Goal: Complete application form: Complete application form

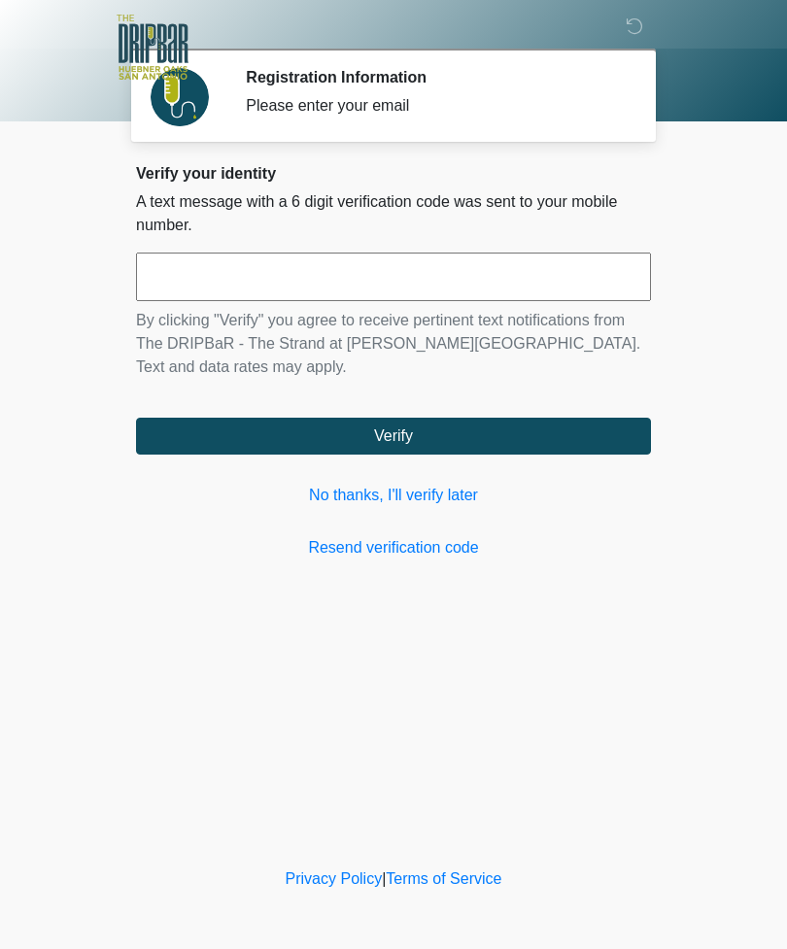
click at [420, 505] on link "No thanks, I'll verify later" at bounding box center [393, 495] width 515 height 23
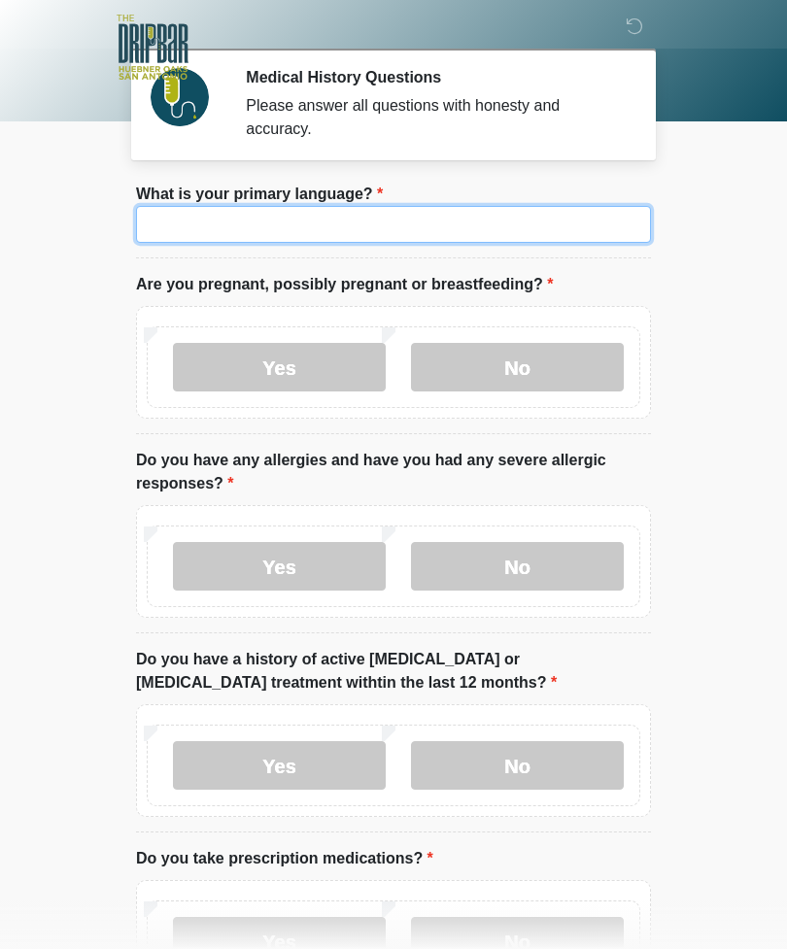
click at [526, 229] on input "What is your primary language?" at bounding box center [393, 224] width 515 height 37
type input "****"
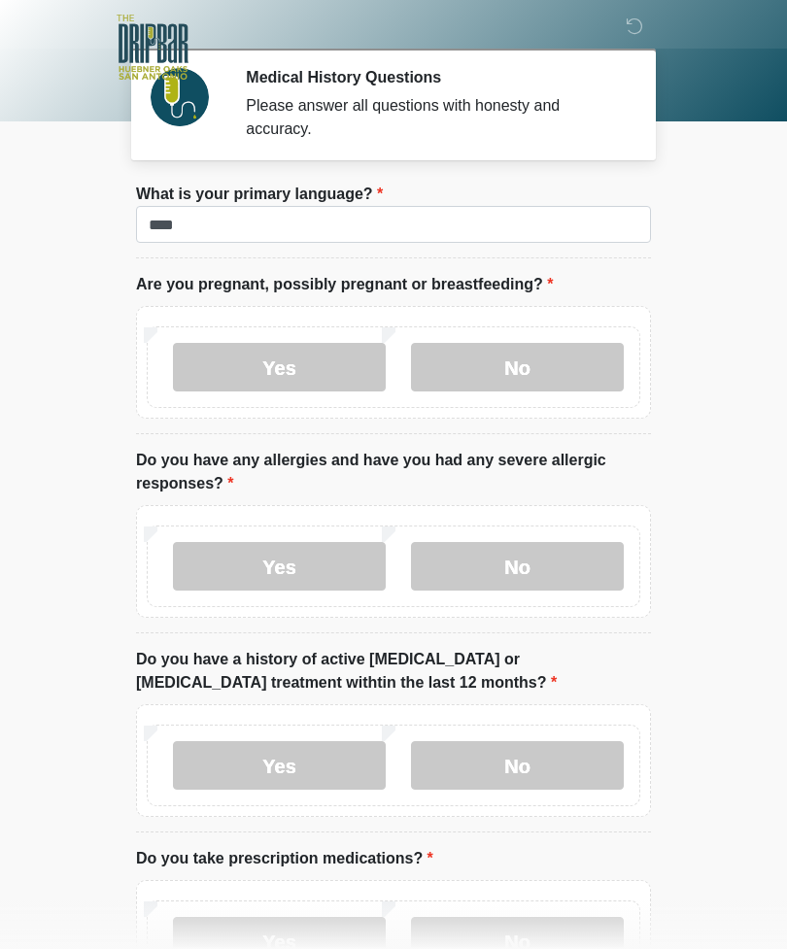
click at [565, 360] on label "No" at bounding box center [517, 367] width 213 height 49
click at [573, 577] on label "No" at bounding box center [517, 566] width 213 height 49
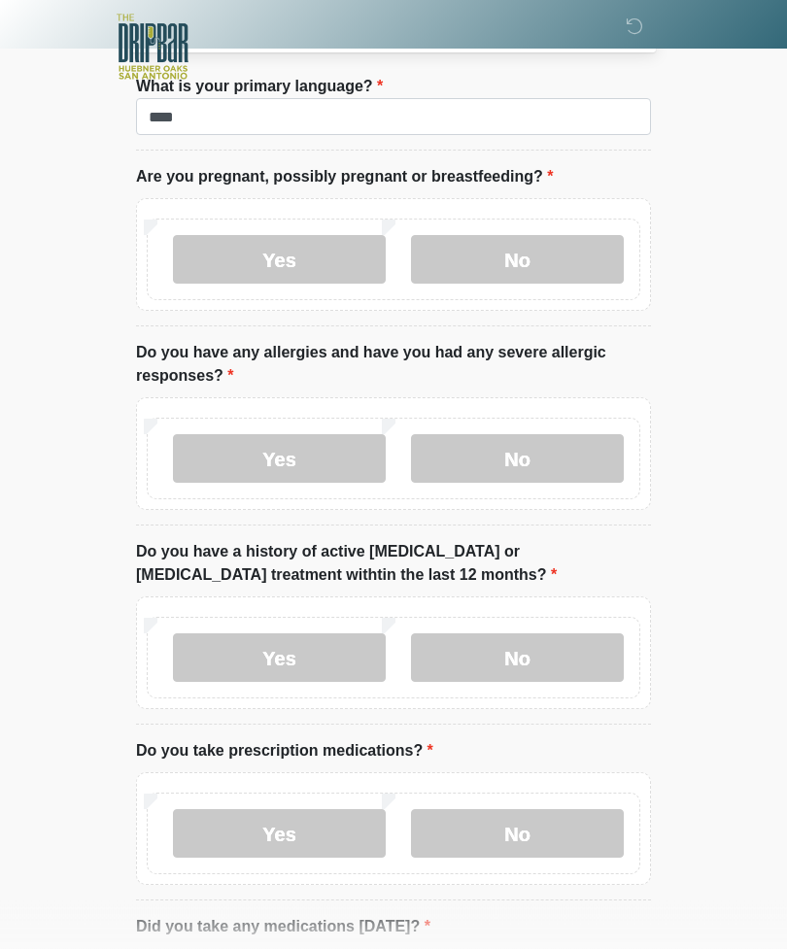
scroll to position [108, 0]
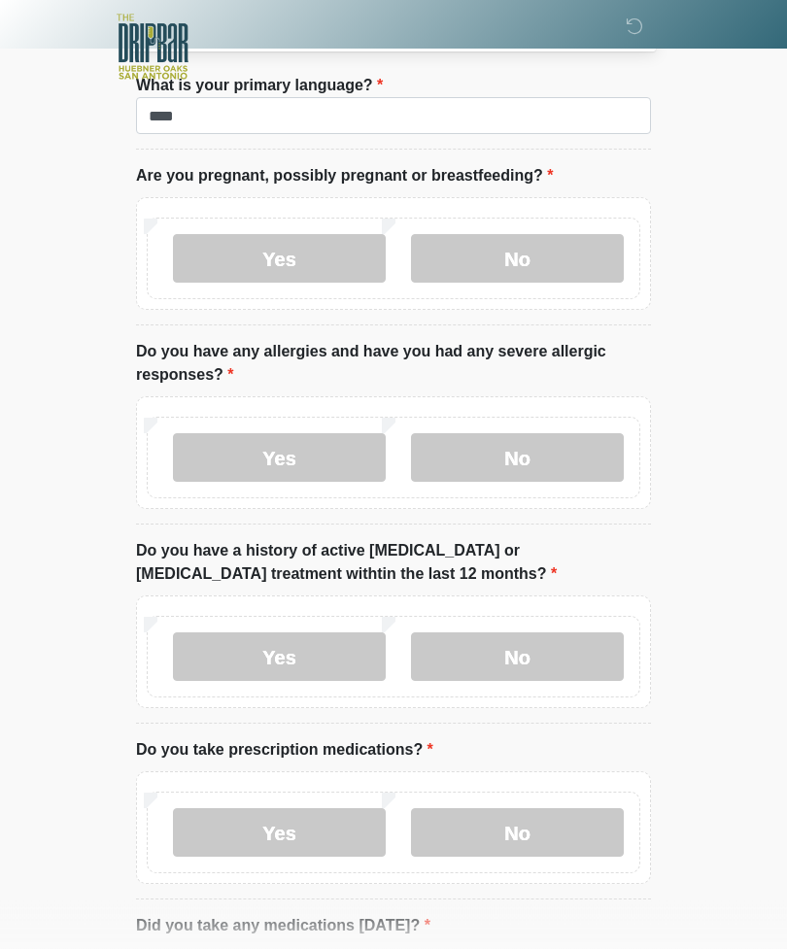
click at [564, 660] on label "No" at bounding box center [517, 657] width 213 height 49
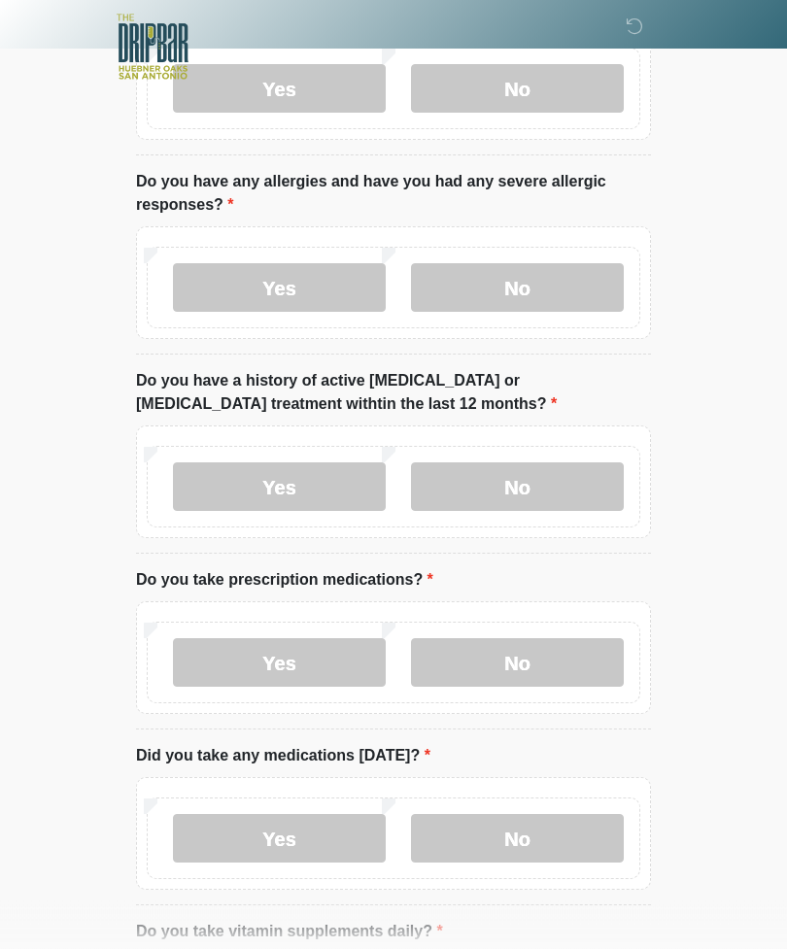
scroll to position [287, 0]
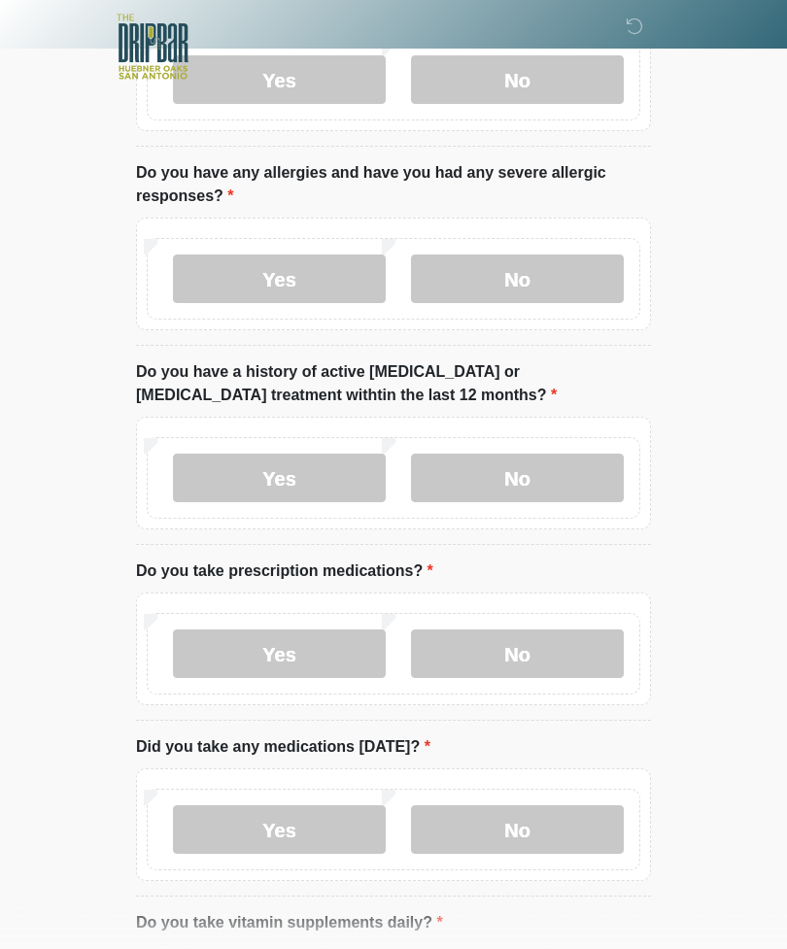
click at [339, 657] on label "Yes" at bounding box center [279, 654] width 213 height 49
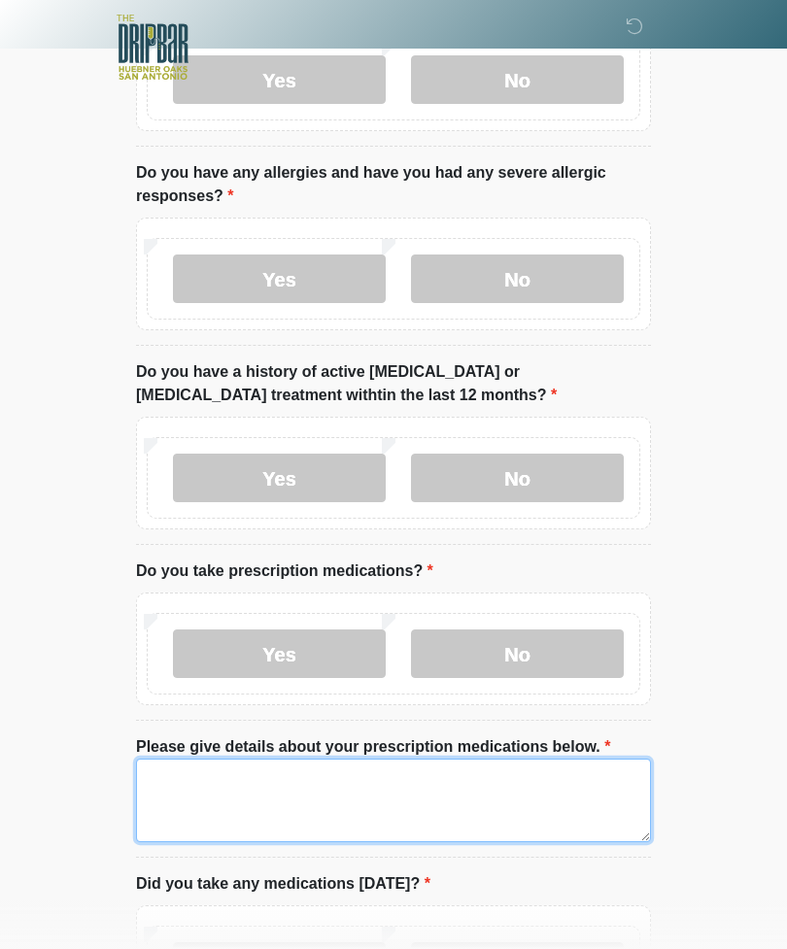
click at [424, 786] on textarea "Please give details about your prescription medications below." at bounding box center [393, 801] width 515 height 84
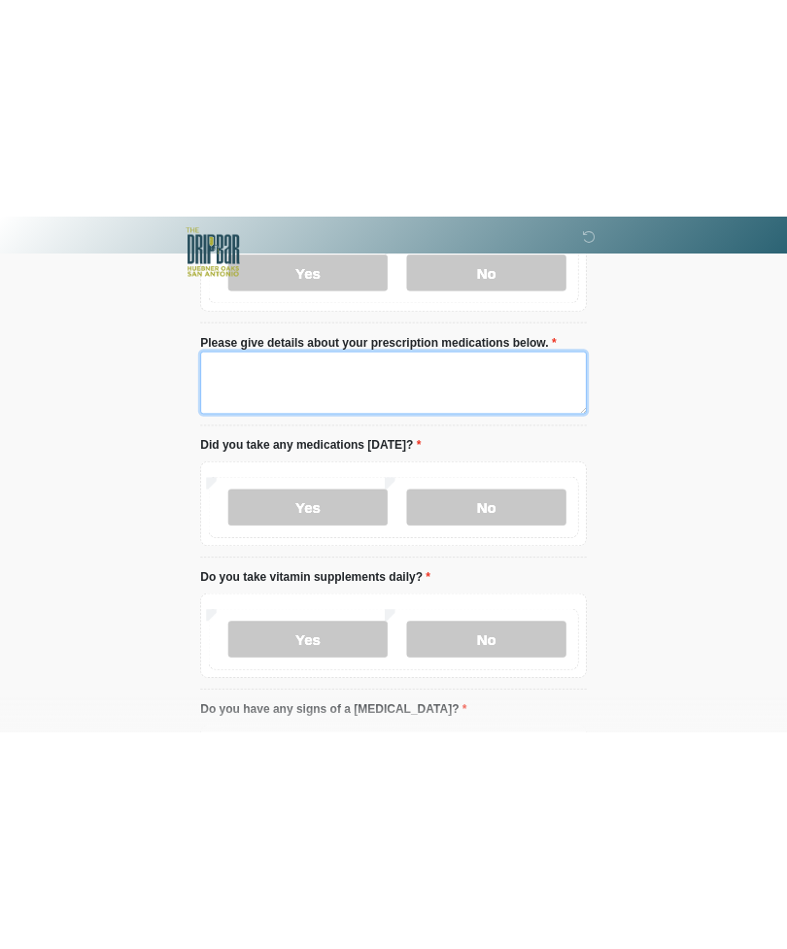
scroll to position [735, 0]
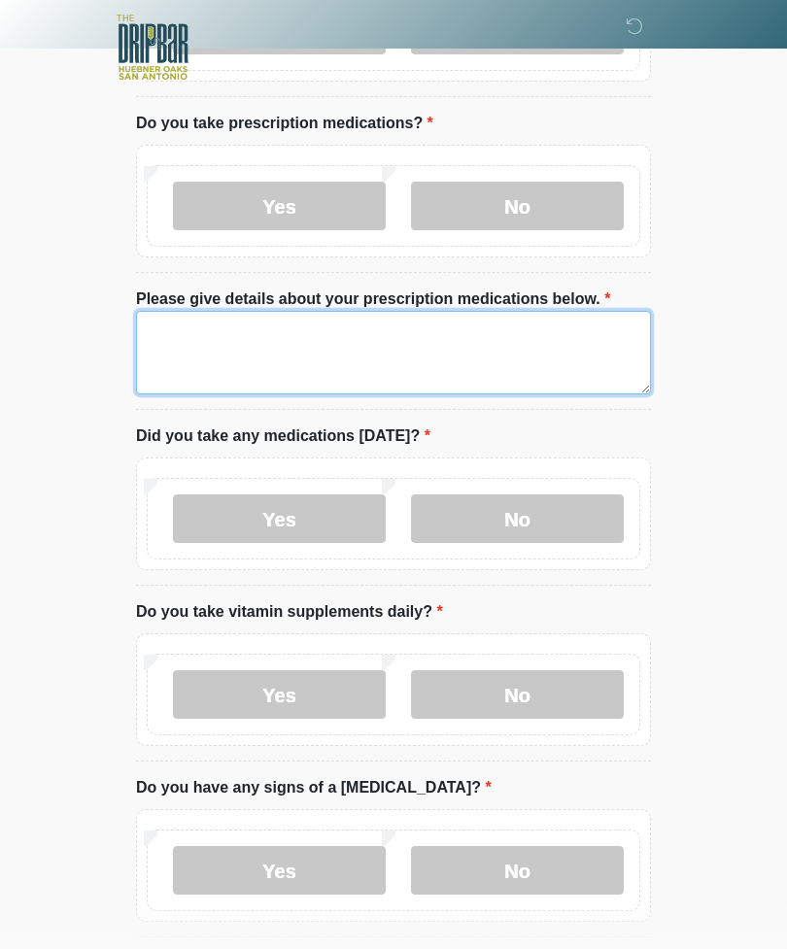
click at [421, 351] on textarea "Please give details about your prescription medications below." at bounding box center [393, 353] width 515 height 84
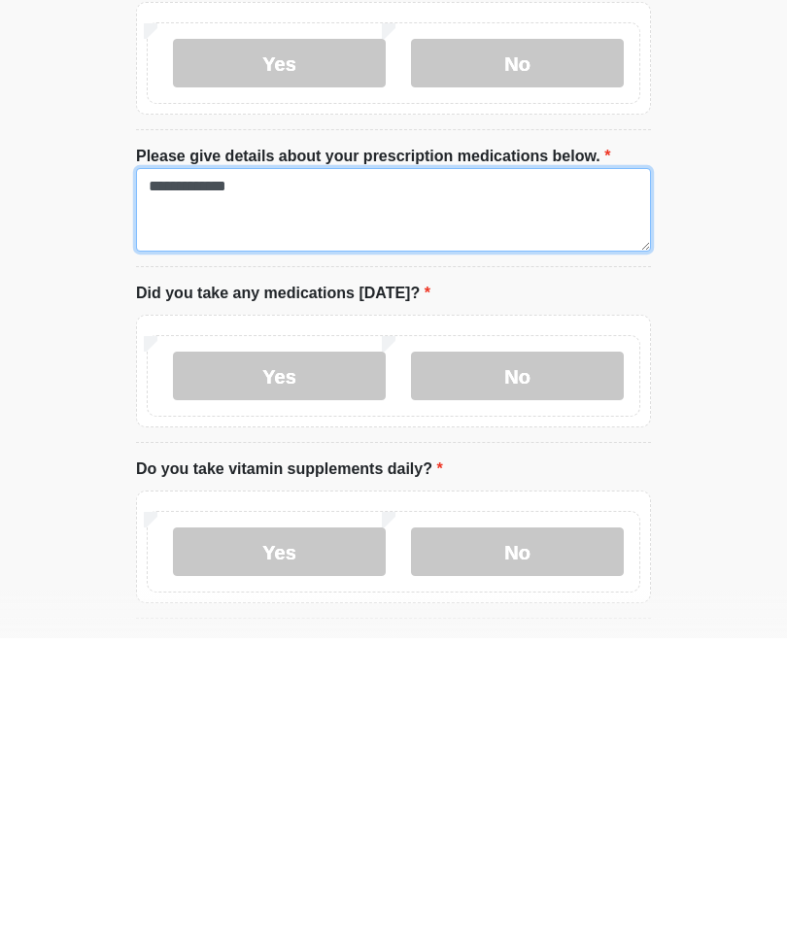
scroll to position [573, 0]
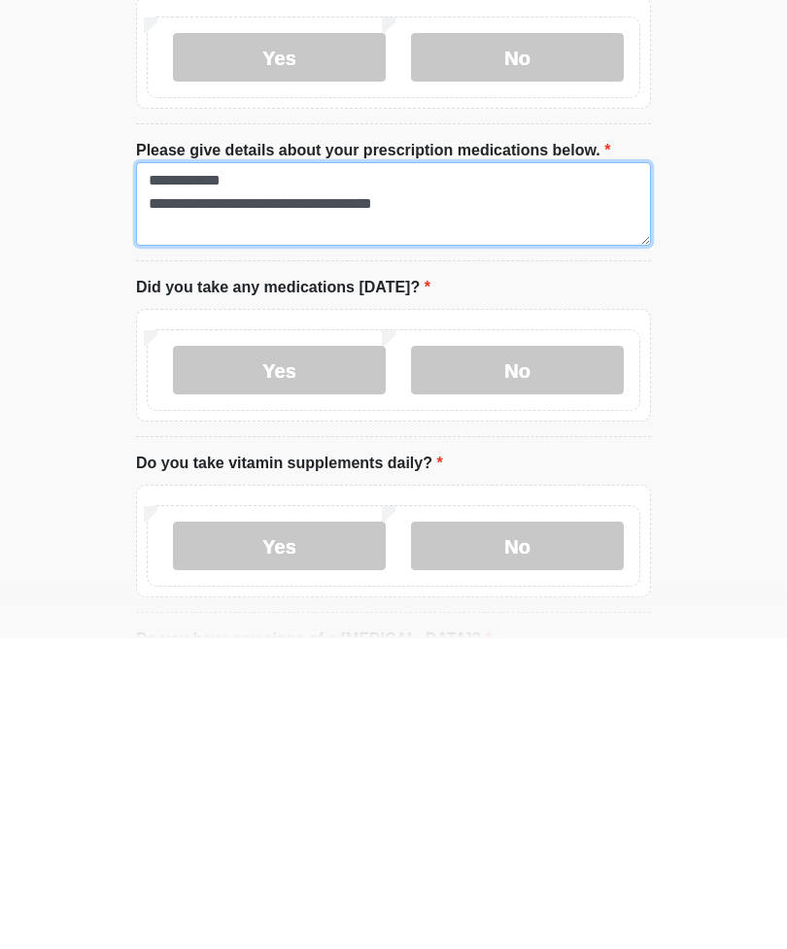
click at [477, 473] on textarea "**********" at bounding box center [393, 515] width 515 height 84
click at [321, 473] on textarea "**********" at bounding box center [393, 515] width 515 height 84
click at [477, 473] on textarea "**********" at bounding box center [393, 515] width 515 height 84
click at [476, 473] on textarea "**********" at bounding box center [393, 515] width 515 height 84
click at [144, 473] on textarea "**********" at bounding box center [393, 515] width 515 height 84
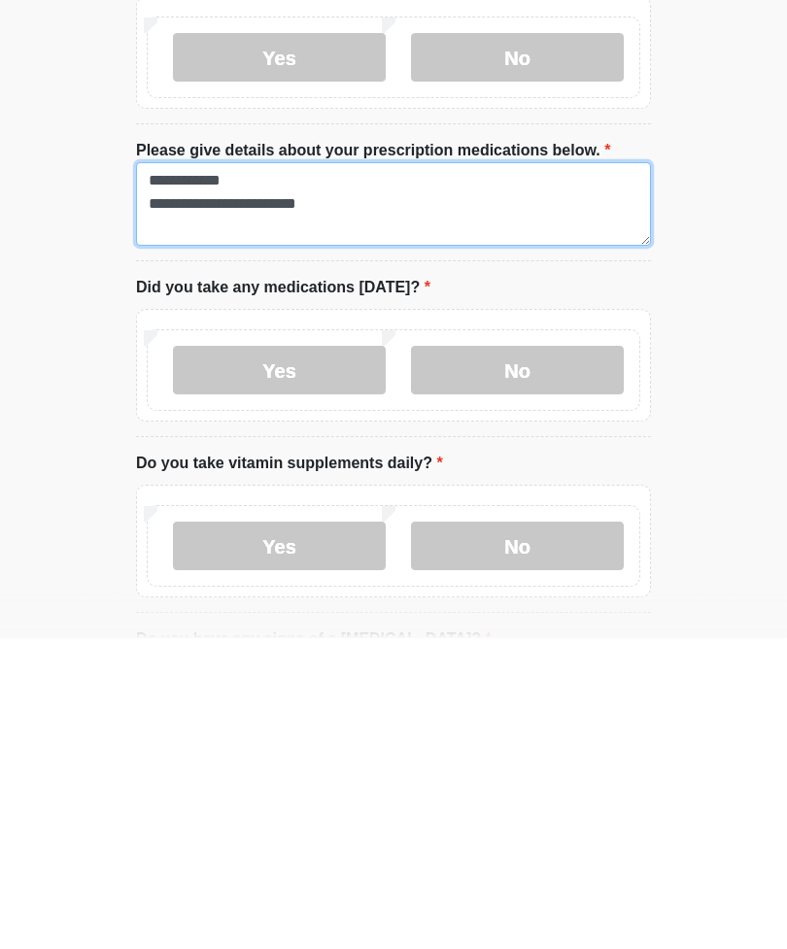
paste textarea "**********"
click at [541, 473] on textarea "**********" at bounding box center [393, 515] width 515 height 84
type textarea "**********"
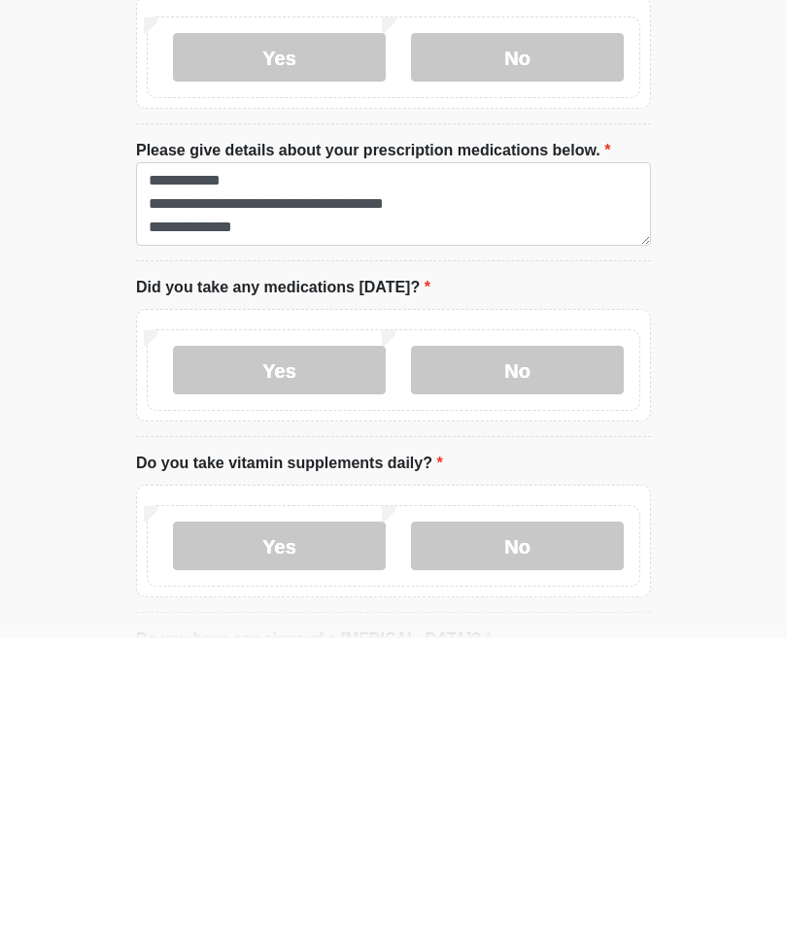
click at [336, 832] on label "Yes" at bounding box center [279, 856] width 213 height 49
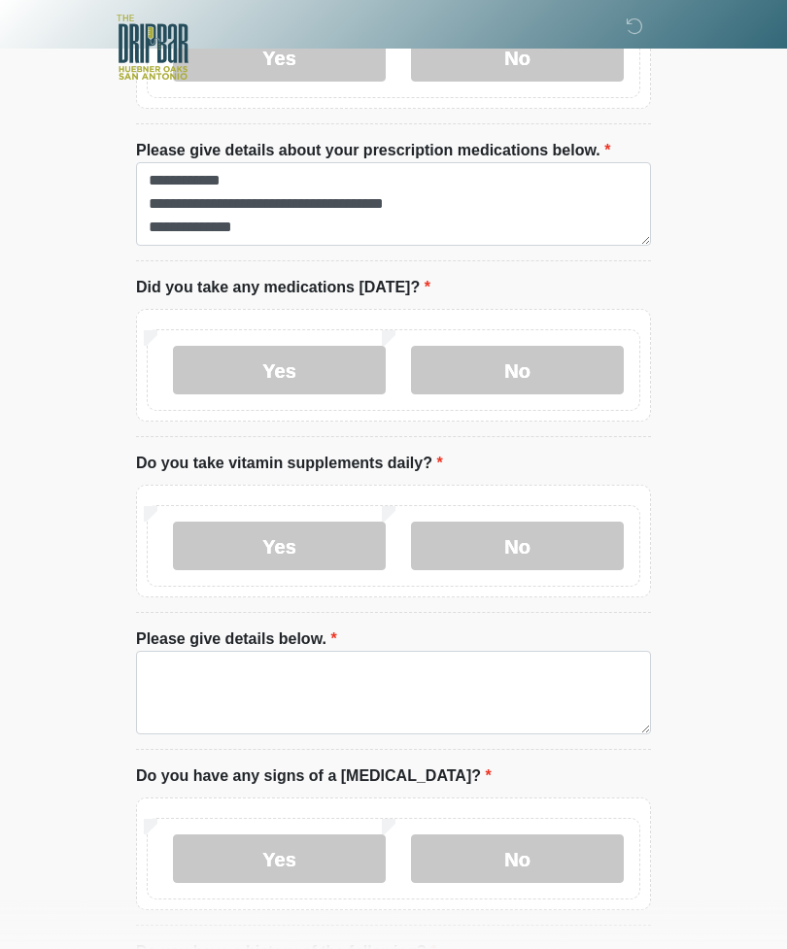
click at [552, 362] on label "No" at bounding box center [517, 370] width 213 height 49
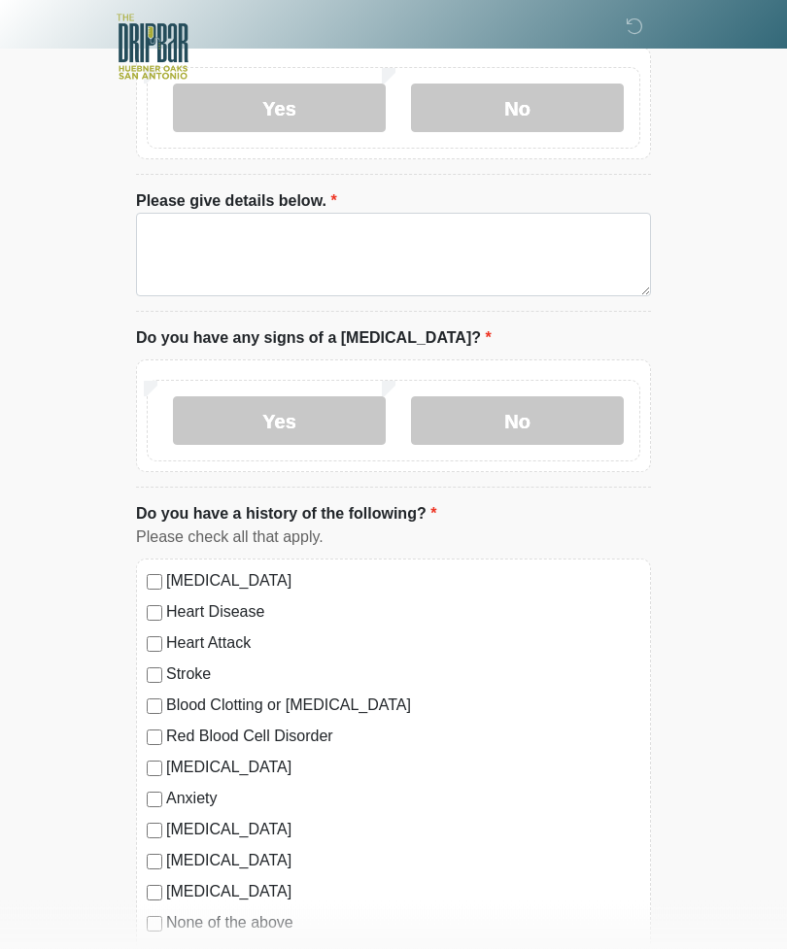
scroll to position [1323, 0]
click at [570, 417] on label "No" at bounding box center [517, 419] width 213 height 49
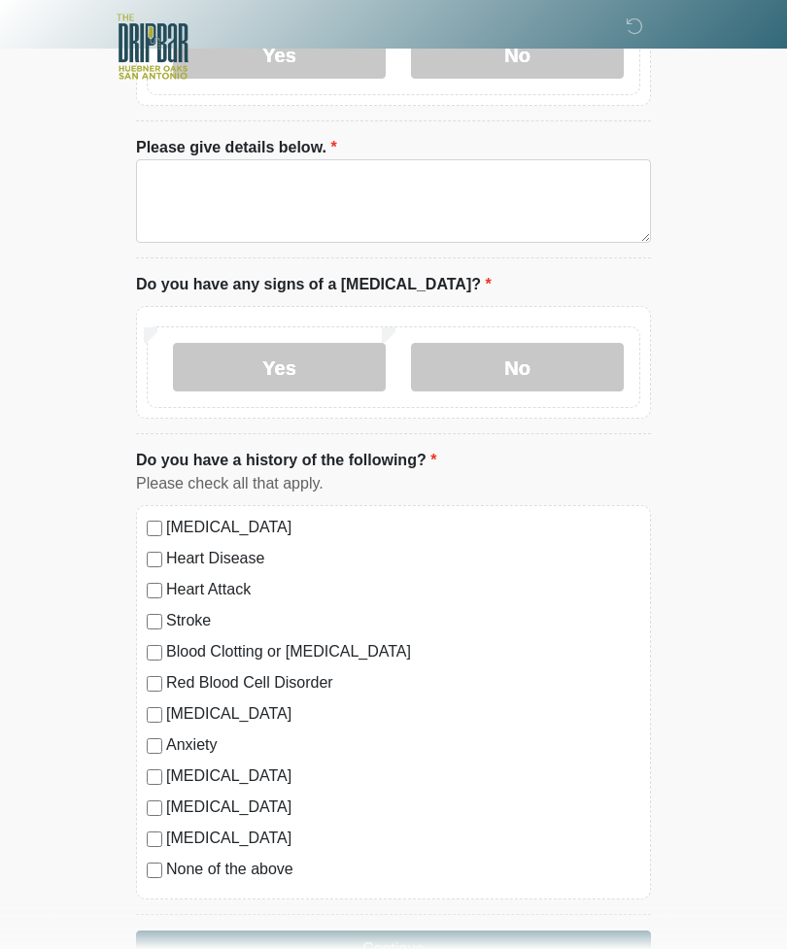
scroll to position [1432, 0]
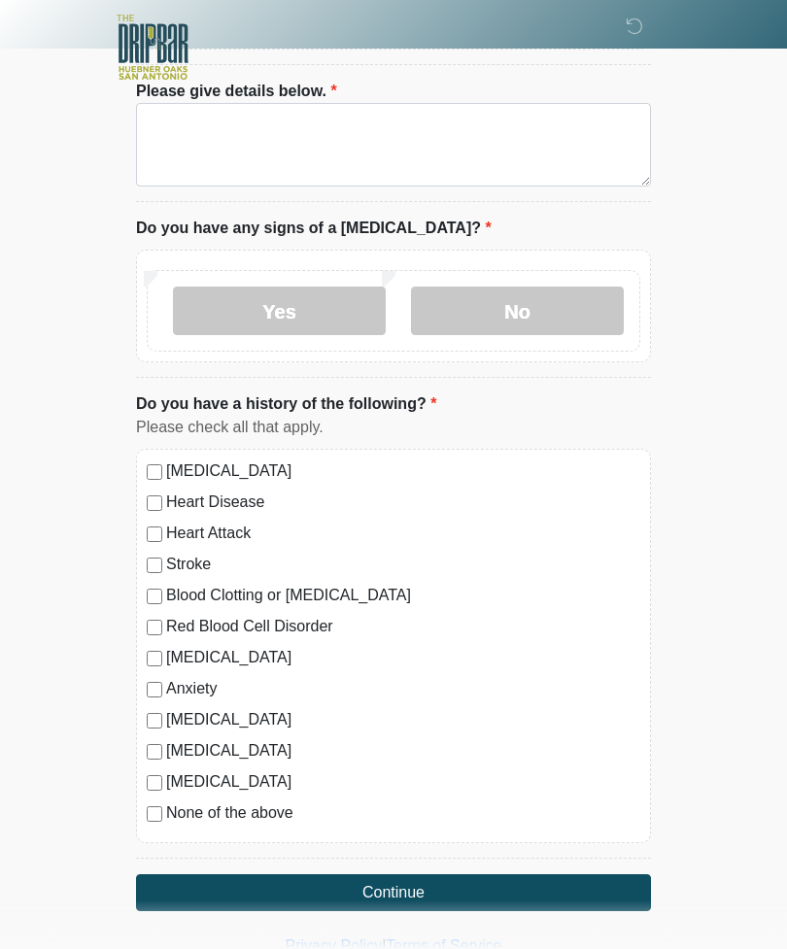
click at [368, 890] on button "Continue" at bounding box center [393, 892] width 515 height 37
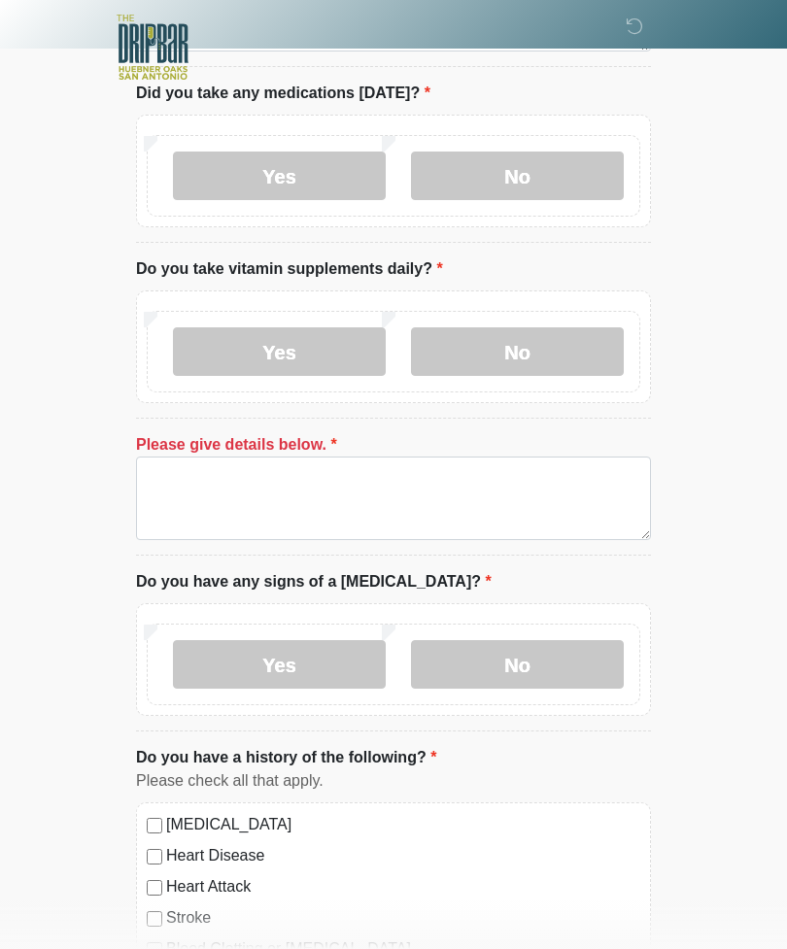
scroll to position [1076, 0]
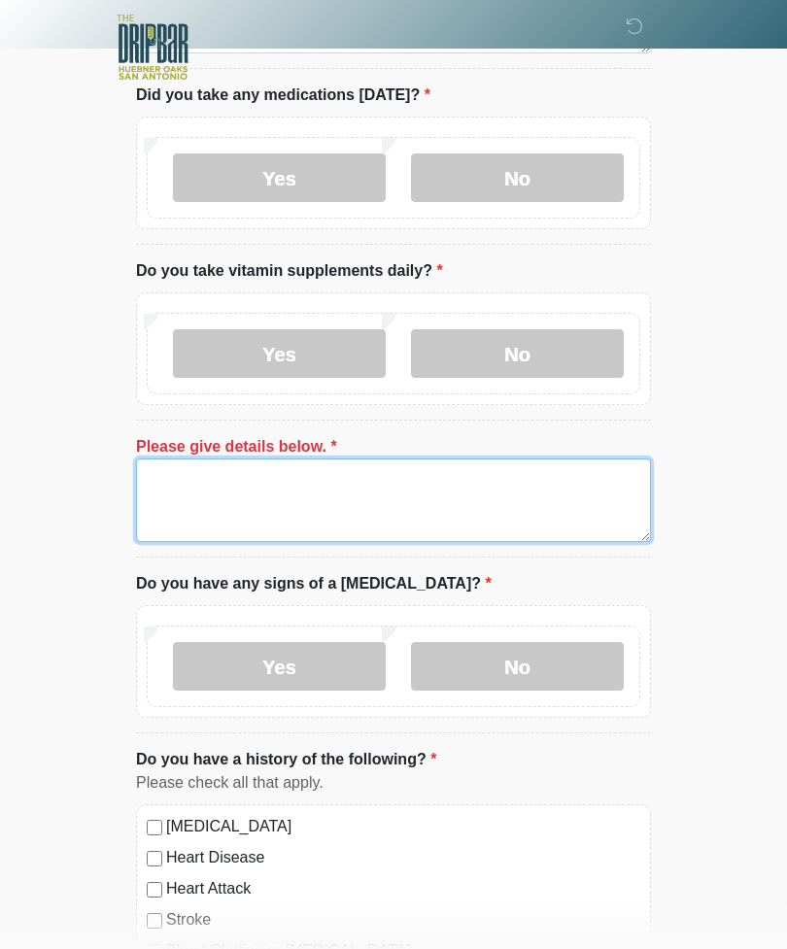
click at [488, 496] on textarea "Please give details below." at bounding box center [393, 500] width 515 height 84
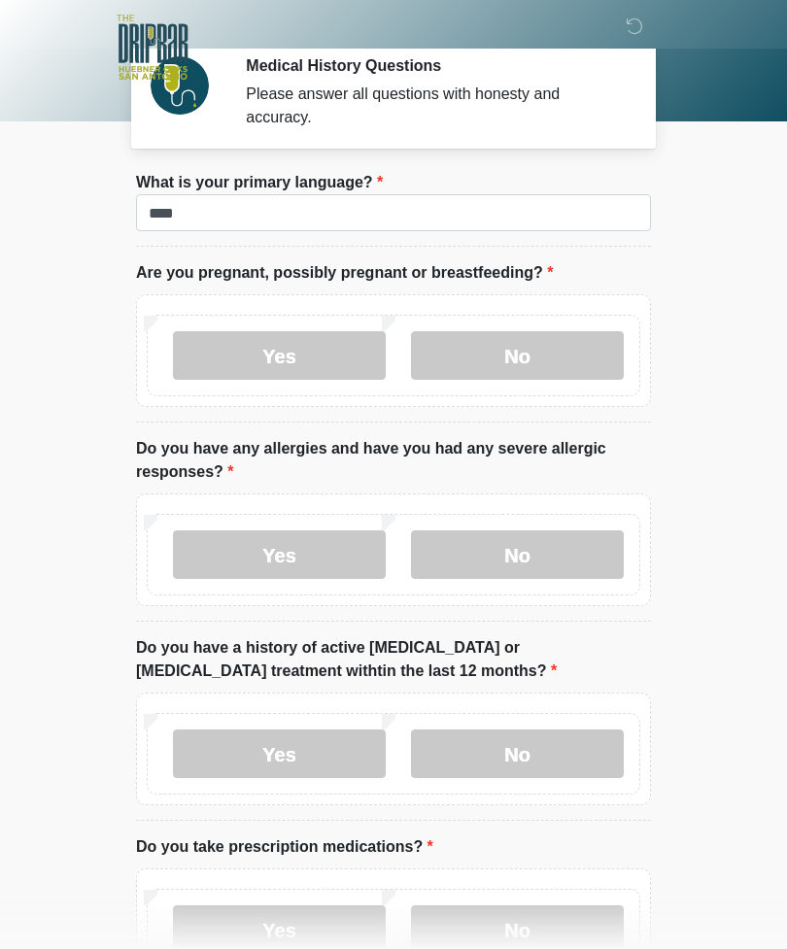
scroll to position [0, 0]
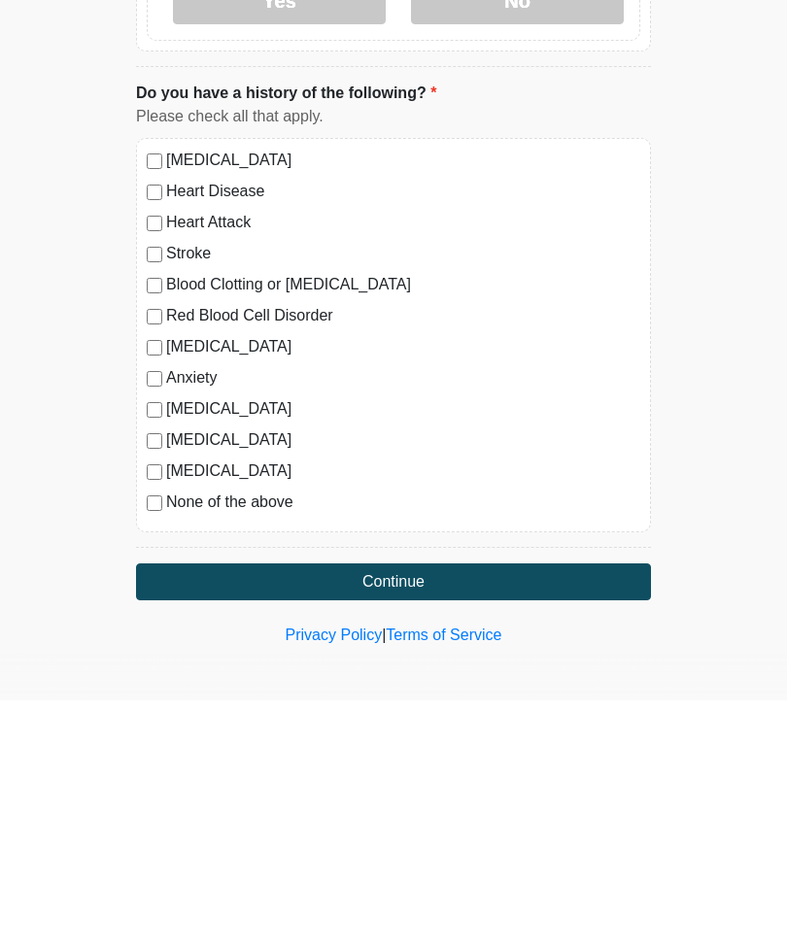
type textarea "**********"
click at [582, 812] on button "Continue" at bounding box center [393, 830] width 515 height 37
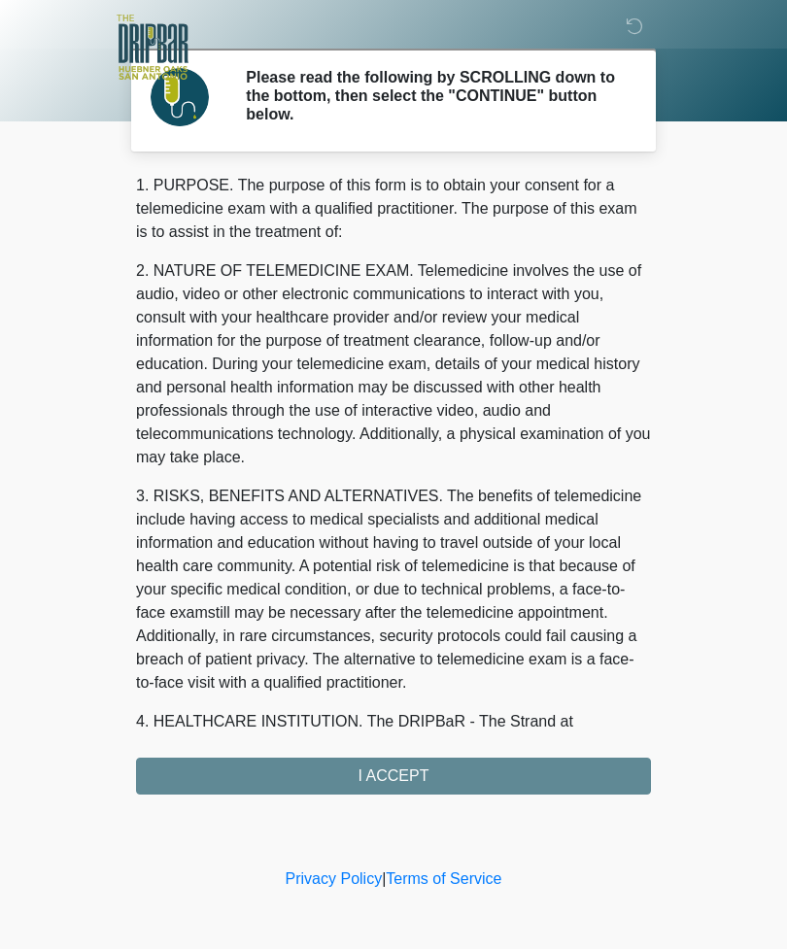
click at [511, 770] on div "1. PURPOSE. The purpose of this form is to obtain your consent for a telemedici…" at bounding box center [393, 484] width 515 height 621
click at [536, 774] on div "1. PURPOSE. The purpose of this form is to obtain your consent for a telemedici…" at bounding box center [393, 484] width 515 height 621
click at [408, 759] on div "1. PURPOSE. The purpose of this form is to obtain your consent for a telemedici…" at bounding box center [393, 484] width 515 height 621
click at [415, 786] on div "1. PURPOSE. The purpose of this form is to obtain your consent for a telemedici…" at bounding box center [393, 484] width 515 height 621
click at [448, 781] on div "1. PURPOSE. The purpose of this form is to obtain your consent for a telemedici…" at bounding box center [393, 484] width 515 height 621
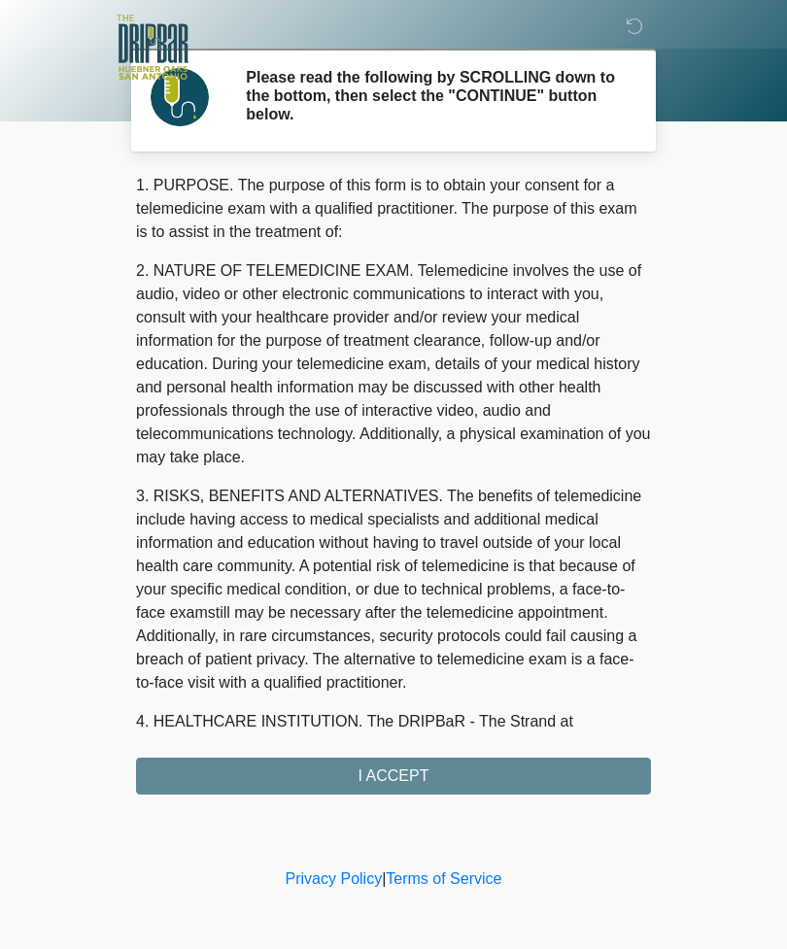
click at [389, 777] on div "1. PURPOSE. The purpose of this form is to obtain your consent for a telemedici…" at bounding box center [393, 484] width 515 height 621
click at [402, 776] on div "1. PURPOSE. The purpose of this form is to obtain your consent for a telemedici…" at bounding box center [393, 484] width 515 height 621
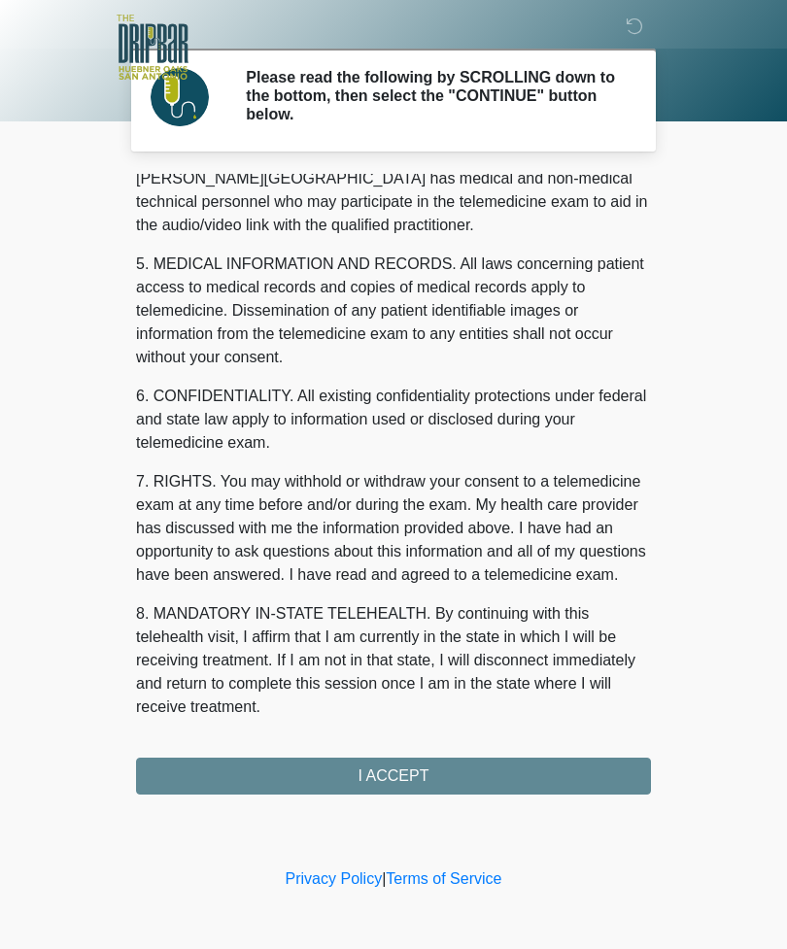
scroll to position [590, 0]
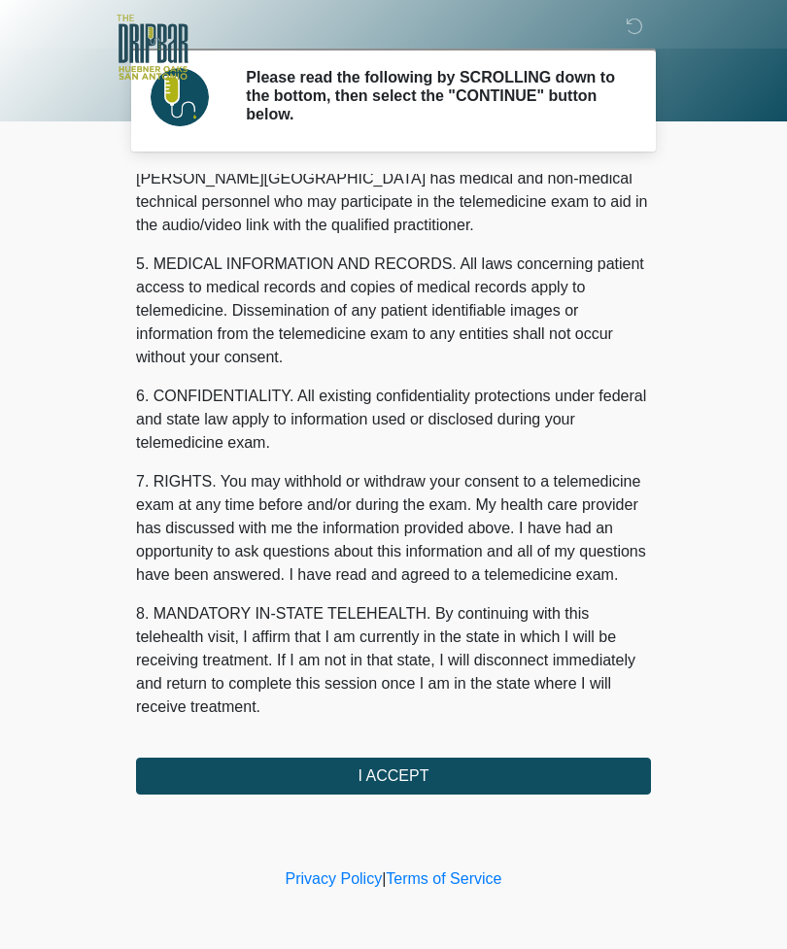
click at [425, 773] on button "I ACCEPT" at bounding box center [393, 776] width 515 height 37
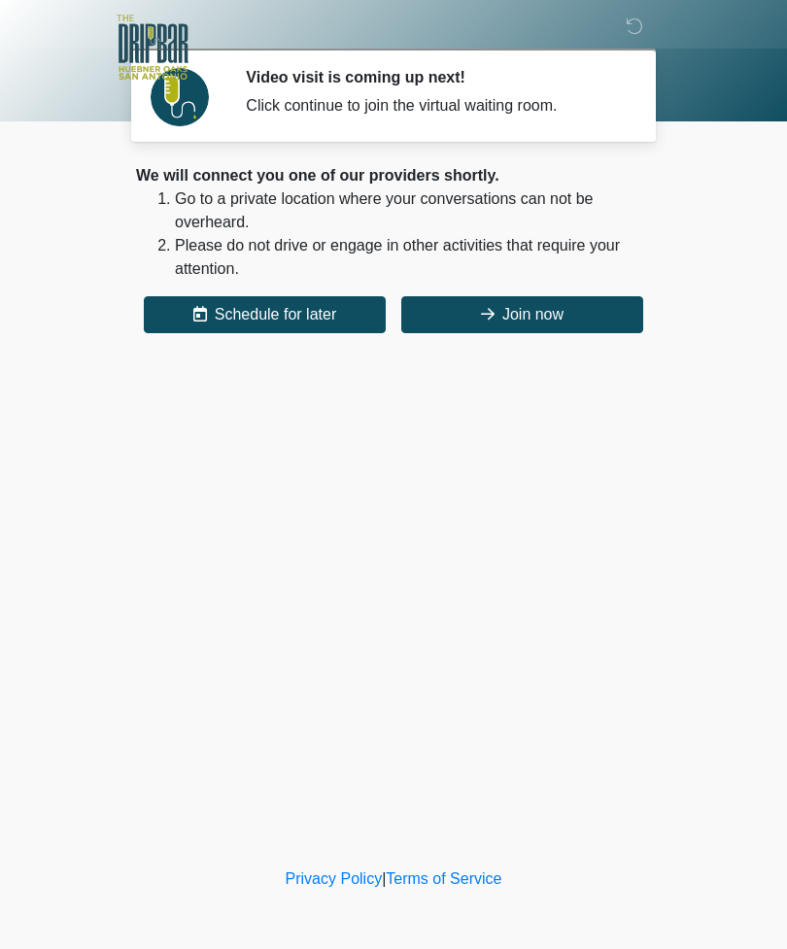
click at [567, 312] on button "Join now" at bounding box center [522, 314] width 242 height 37
click at [635, 25] on icon at bounding box center [633, 25] width 17 height 17
click at [630, 34] on icon at bounding box center [633, 25] width 17 height 17
click at [638, 33] on icon at bounding box center [633, 25] width 17 height 17
click at [628, 35] on icon at bounding box center [633, 25] width 17 height 17
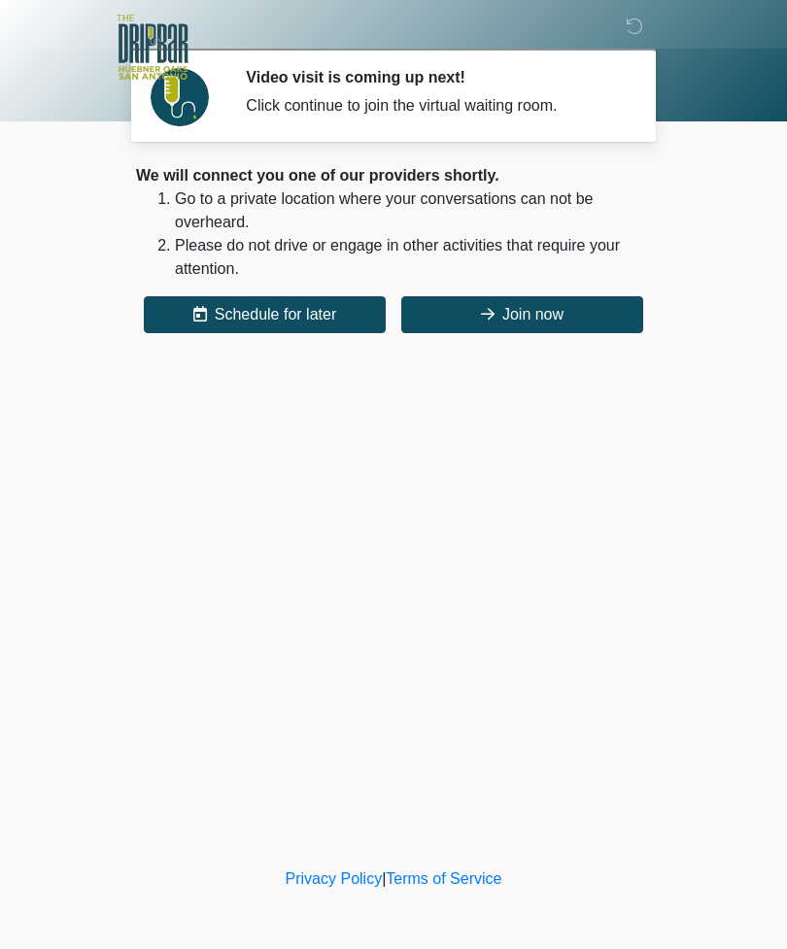
click at [632, 29] on icon at bounding box center [633, 25] width 17 height 17
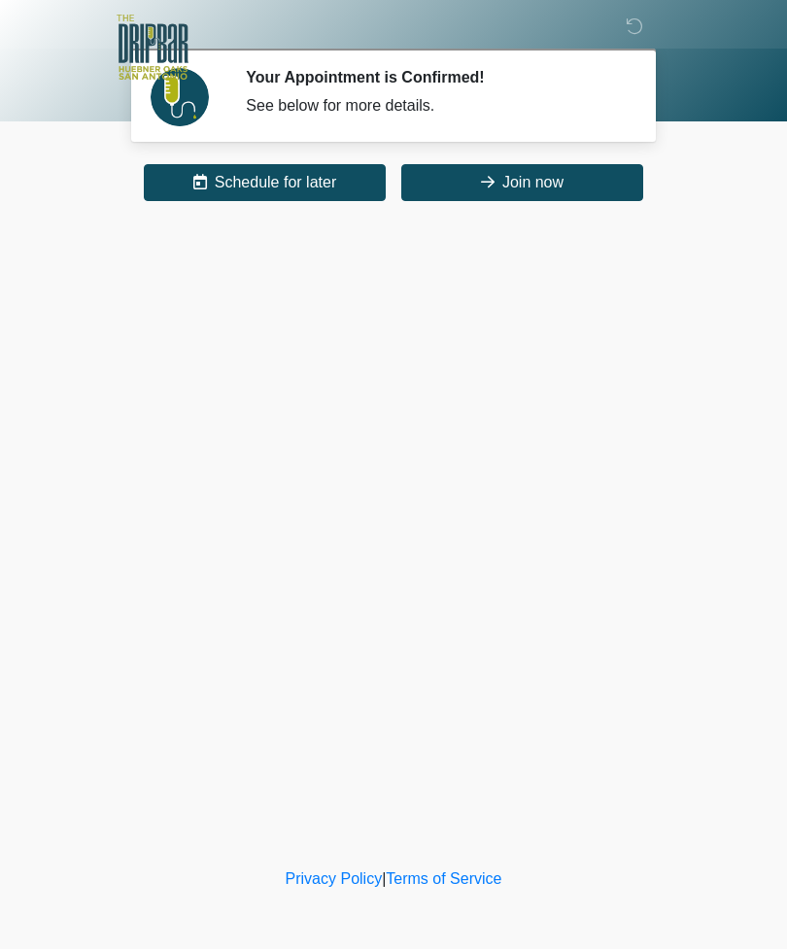
click at [553, 192] on button "Join now" at bounding box center [522, 182] width 242 height 37
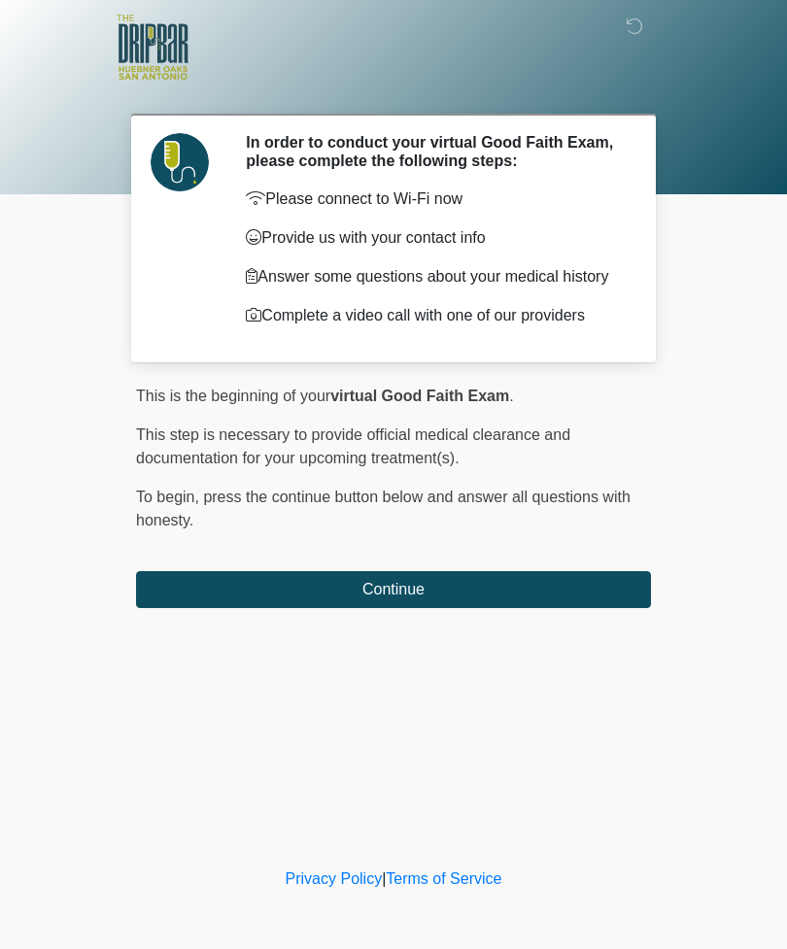
click at [462, 574] on div "This is the beginning of your virtual Good Faith Exam . ﻿﻿﻿﻿﻿﻿﻿﻿ This step is n…" at bounding box center [393, 496] width 515 height 223
click at [444, 599] on button "Continue" at bounding box center [393, 589] width 515 height 37
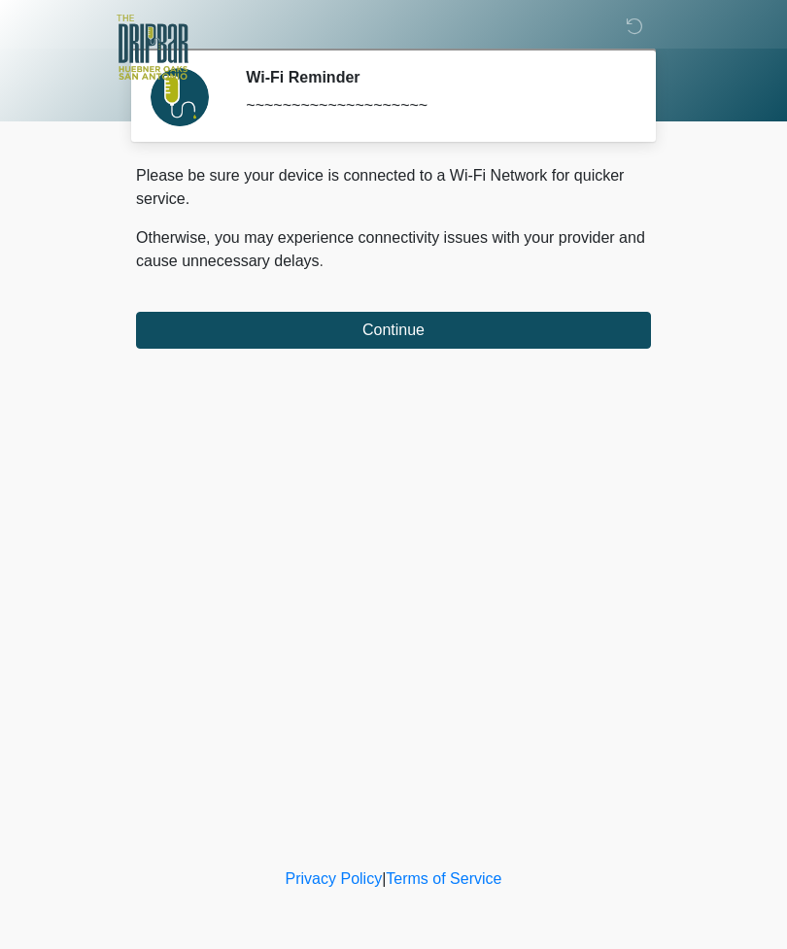
click at [538, 324] on button "Continue" at bounding box center [393, 330] width 515 height 37
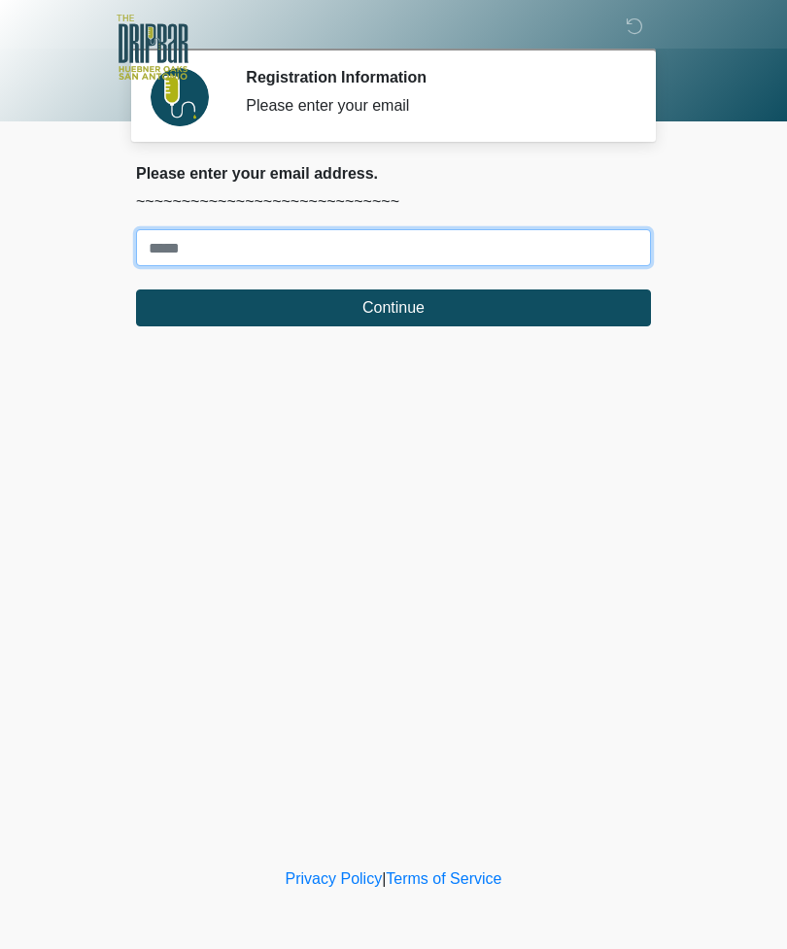
click at [437, 247] on input "Where should we email your treatment plan?" at bounding box center [393, 247] width 515 height 37
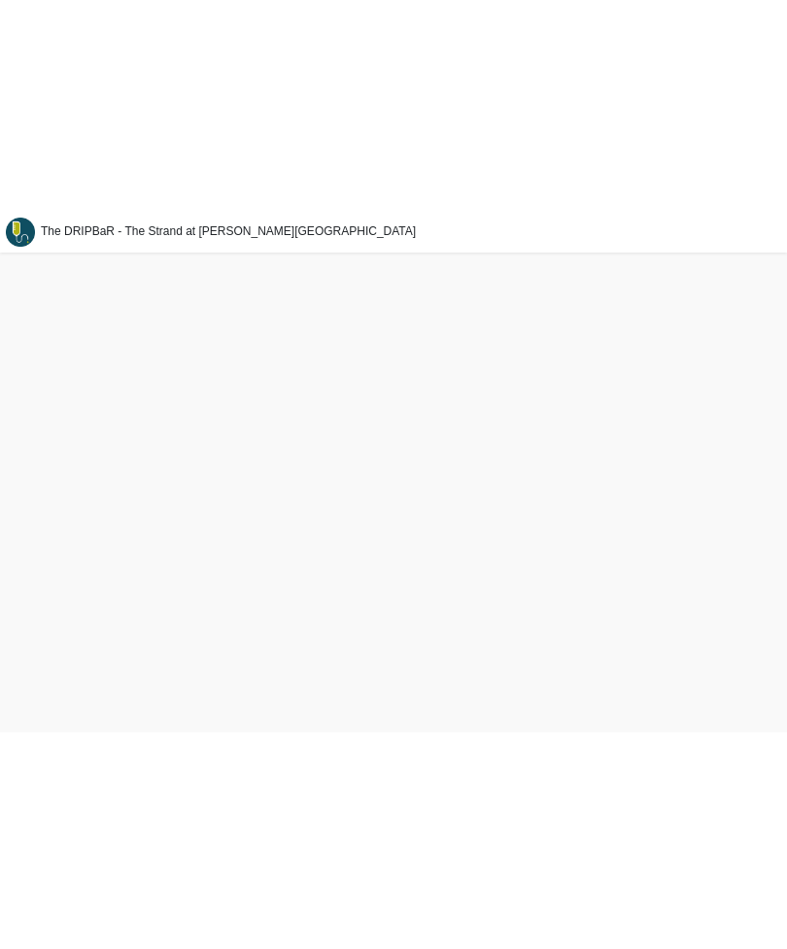
scroll to position [13, 0]
